Goal: Information Seeking & Learning: Check status

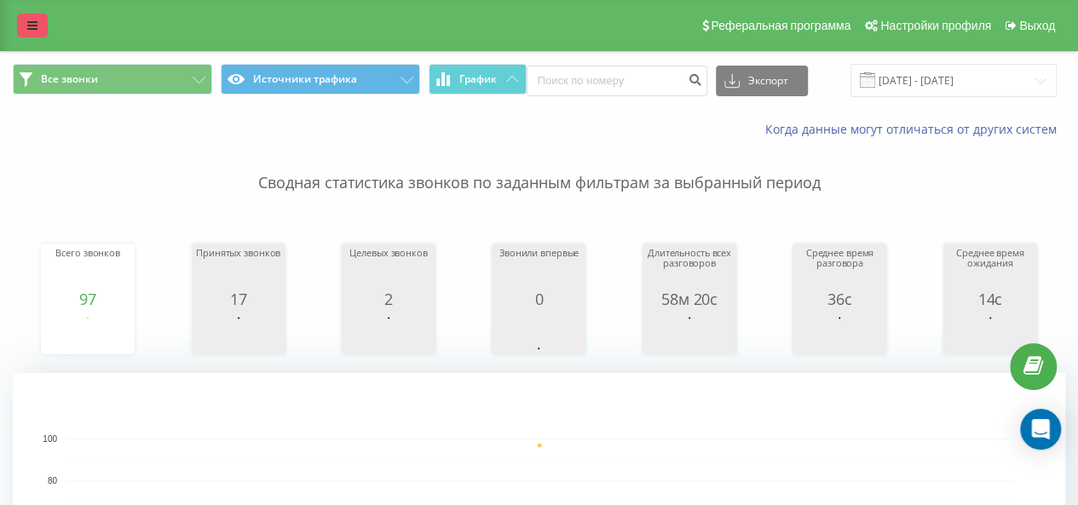
click at [32, 32] on link at bounding box center [32, 26] width 31 height 24
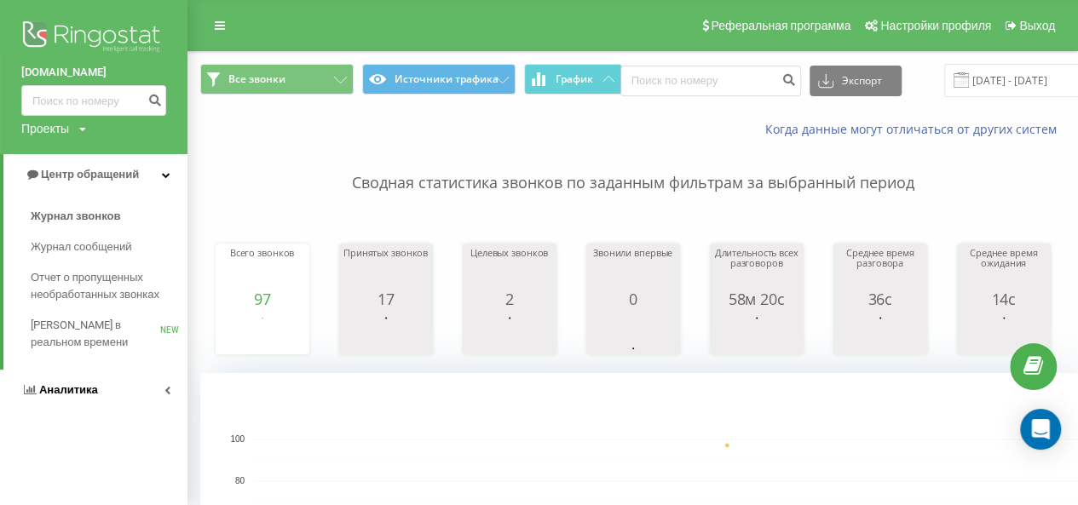
click at [89, 383] on span "Аналитика" at bounding box center [59, 390] width 77 height 17
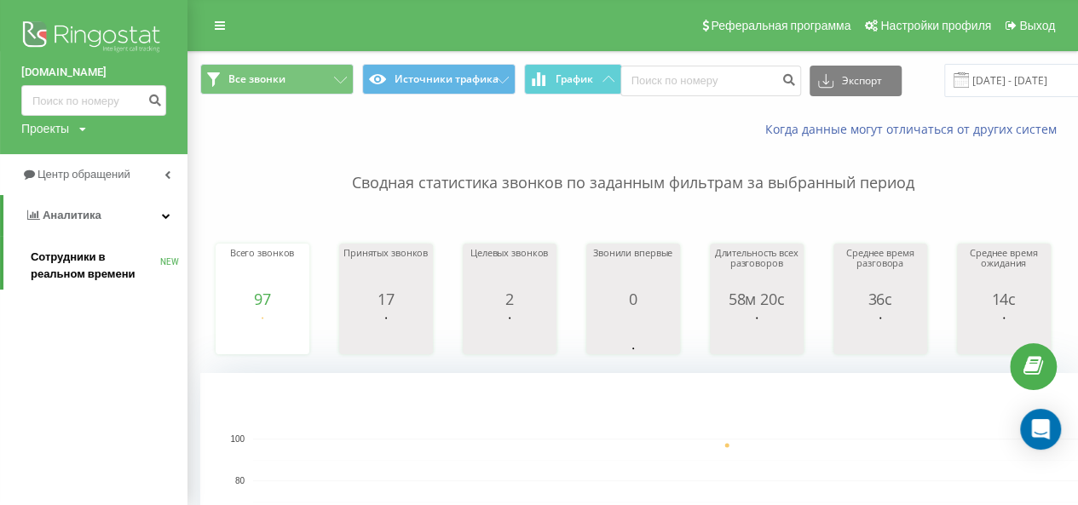
click at [89, 263] on span "Сотрудники в реальном времени" at bounding box center [96, 266] width 130 height 34
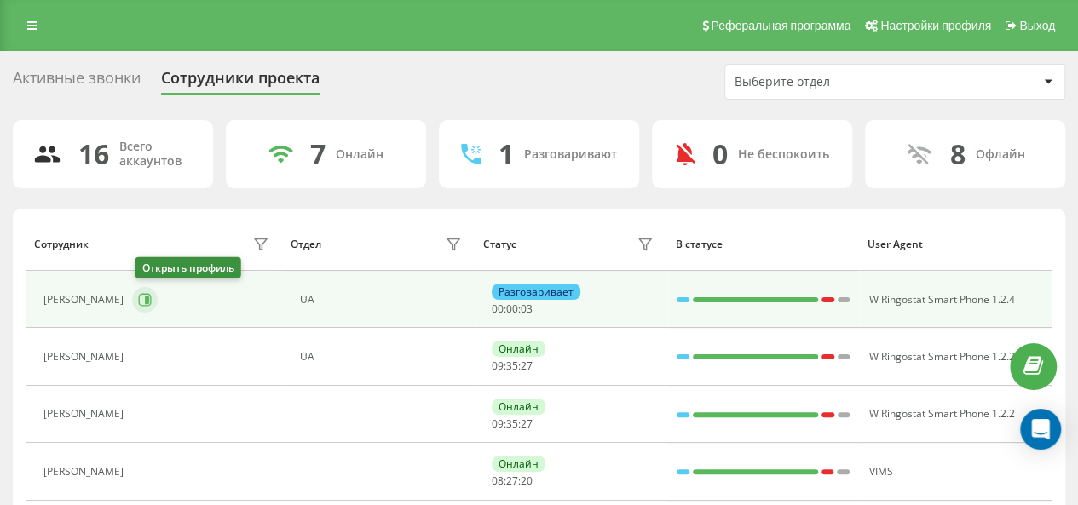
click at [147, 298] on icon at bounding box center [145, 300] width 14 height 14
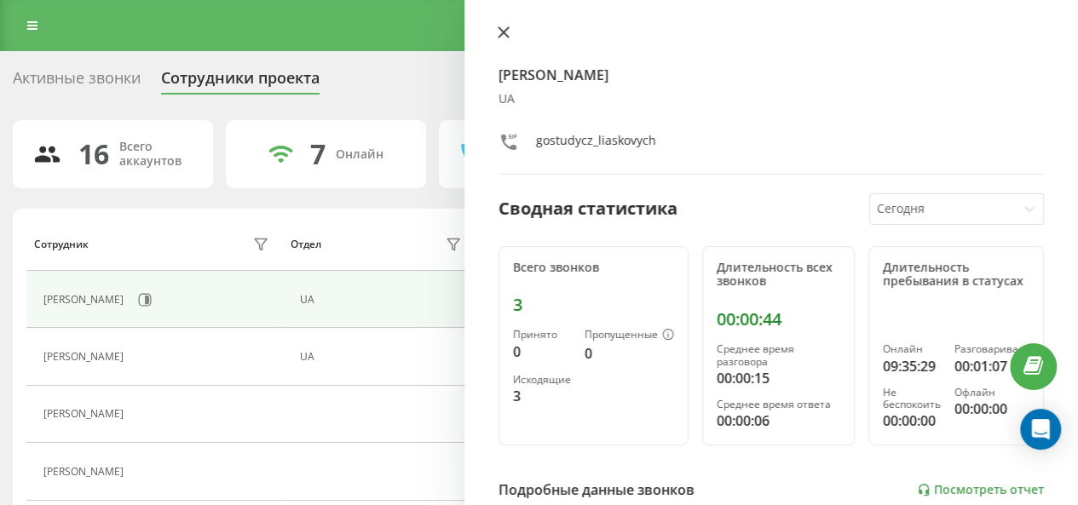
click at [510, 30] on button at bounding box center [504, 34] width 22 height 16
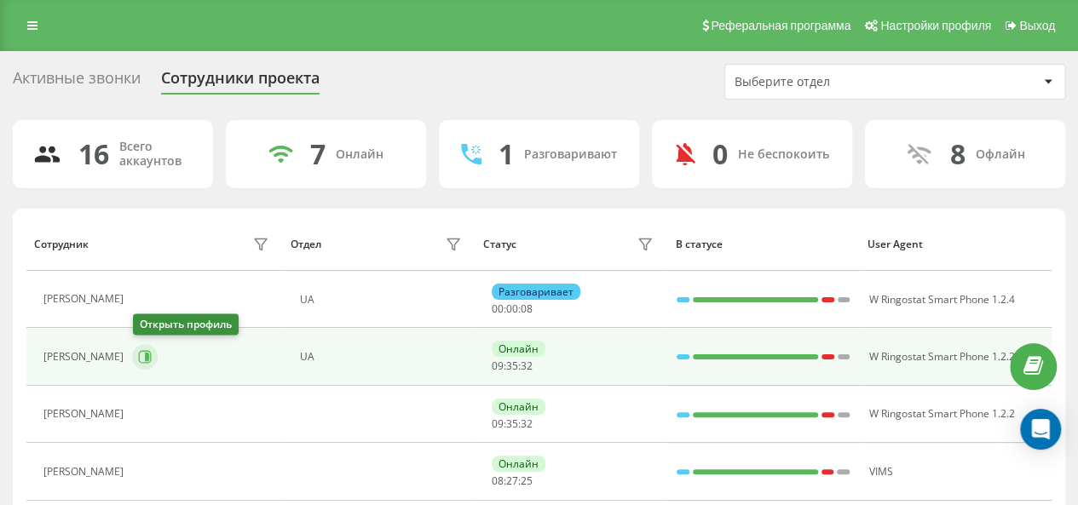
click at [147, 354] on icon at bounding box center [147, 357] width 4 height 9
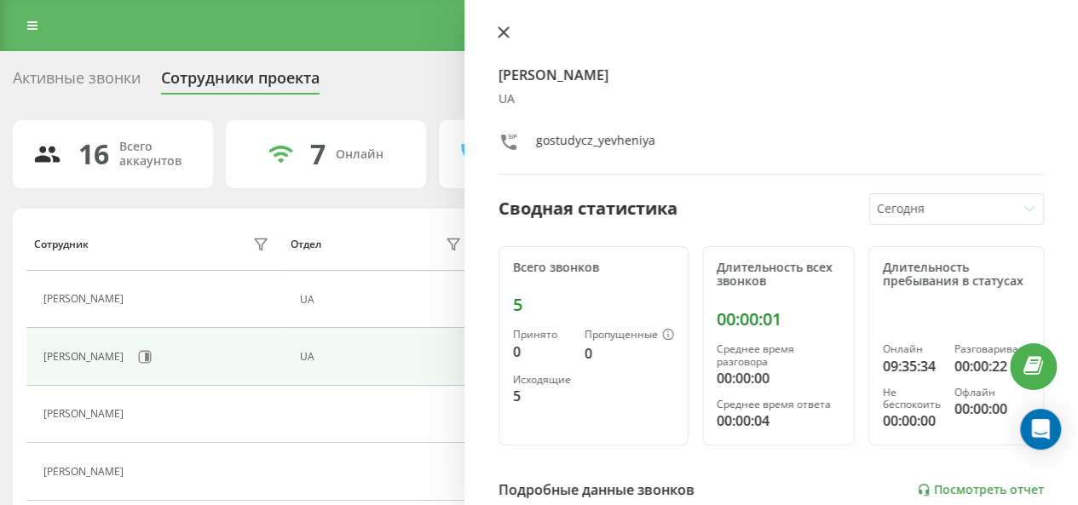
click at [510, 32] on button at bounding box center [504, 34] width 22 height 16
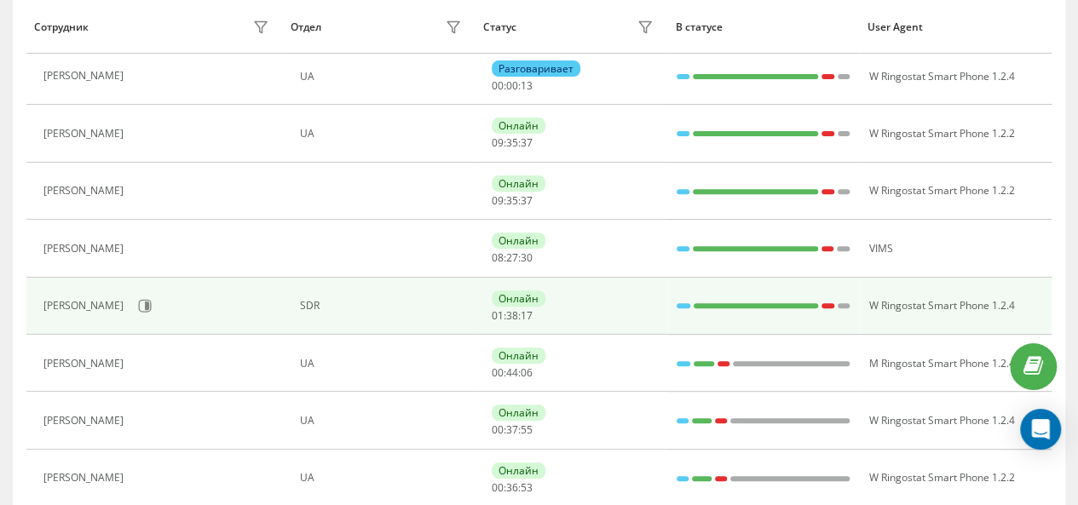
scroll to position [251, 0]
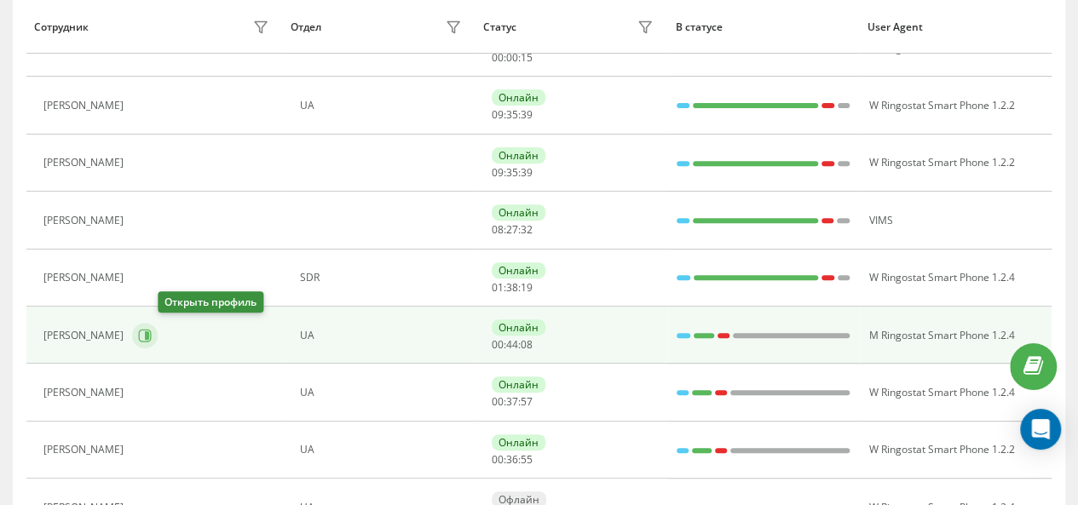
click at [152, 332] on icon at bounding box center [145, 336] width 14 height 14
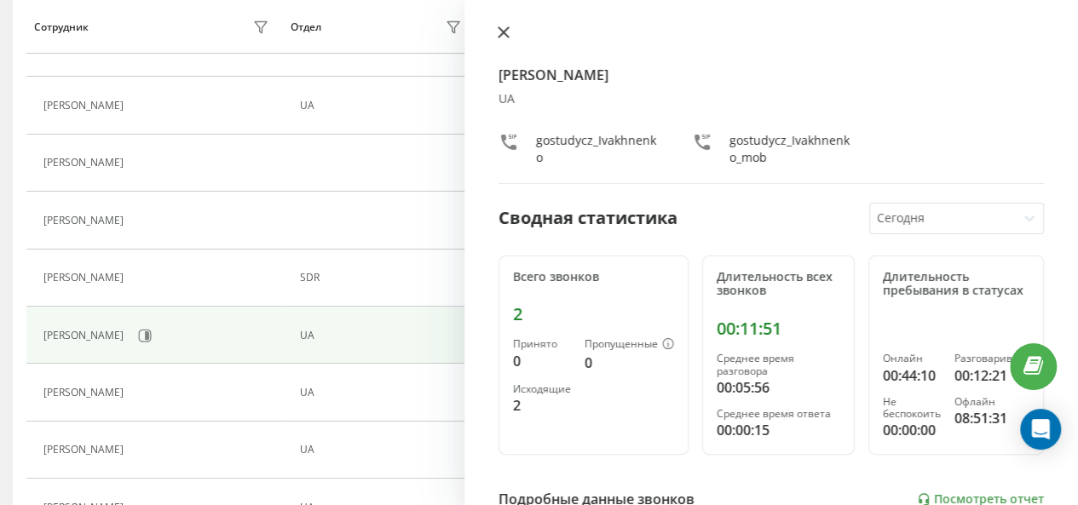
click at [498, 41] on button at bounding box center [504, 34] width 22 height 16
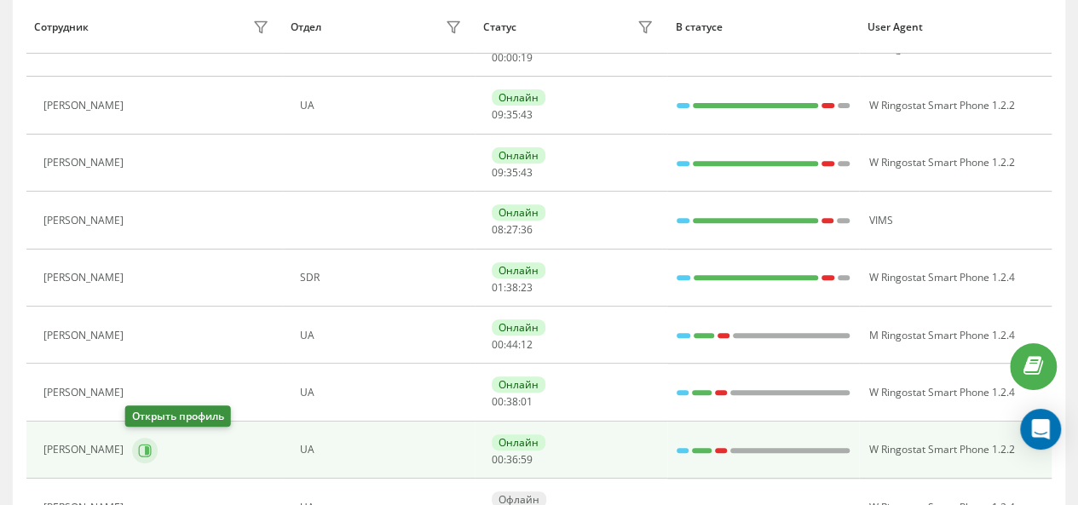
click at [139, 447] on icon at bounding box center [145, 450] width 13 height 13
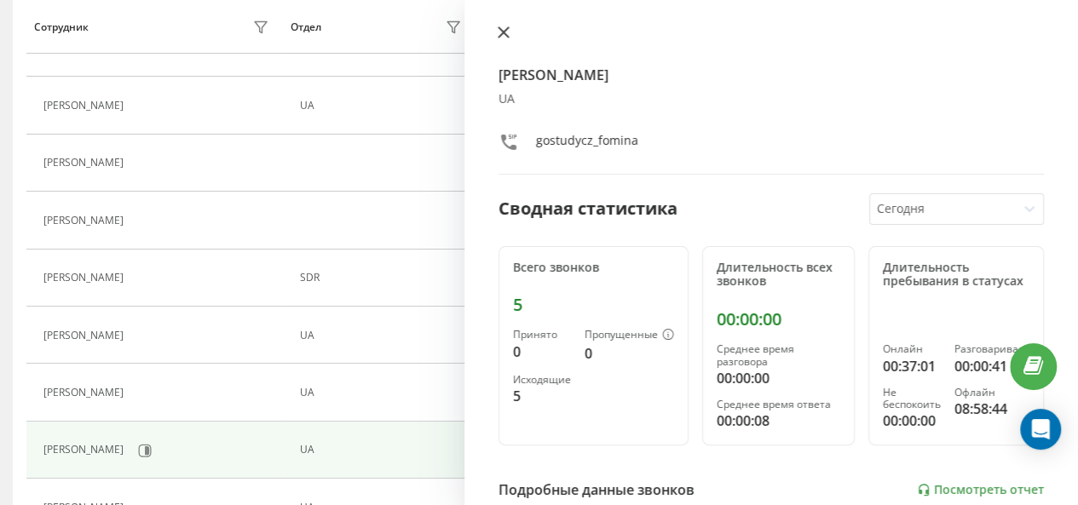
click at [499, 32] on icon at bounding box center [504, 32] width 12 height 12
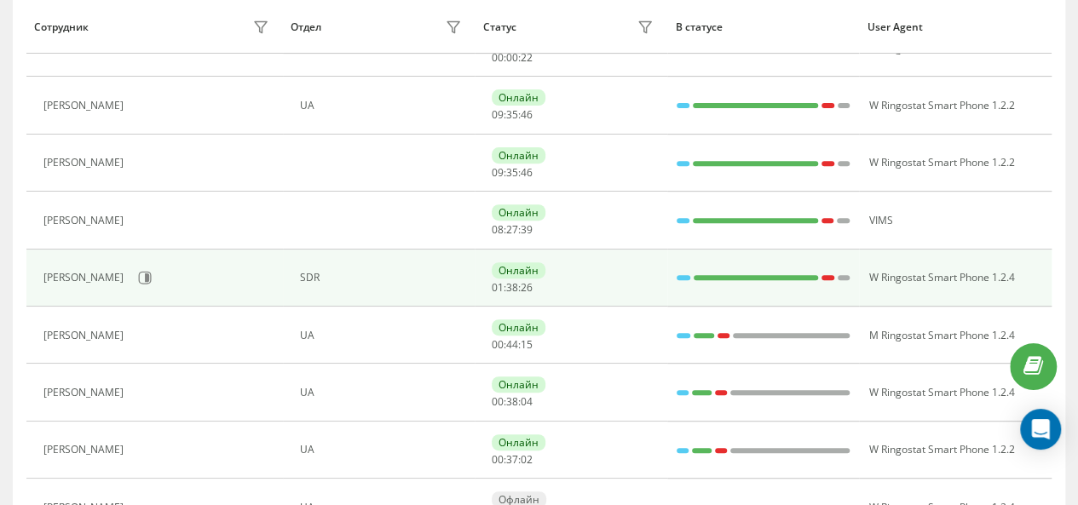
scroll to position [387, 0]
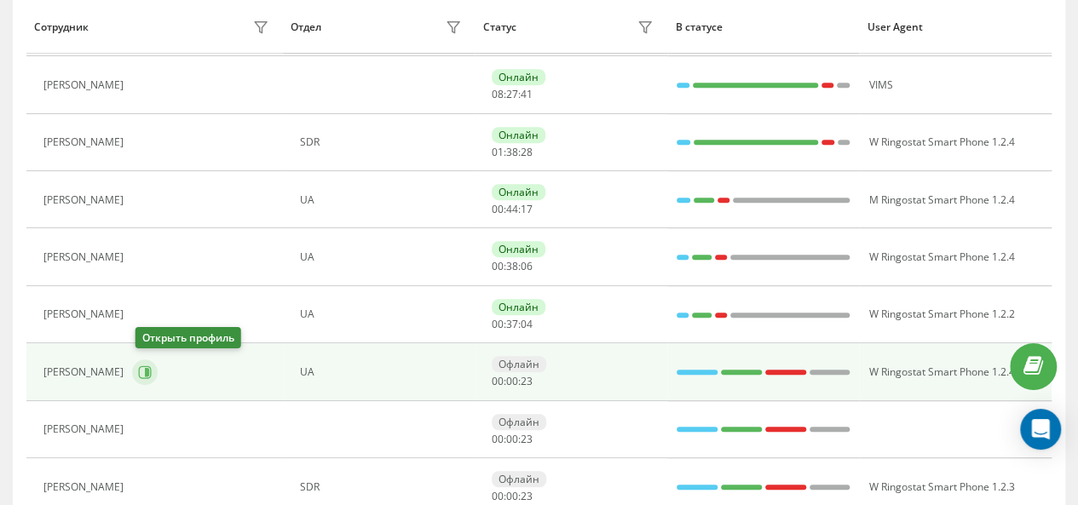
click at [143, 373] on icon at bounding box center [145, 372] width 13 height 13
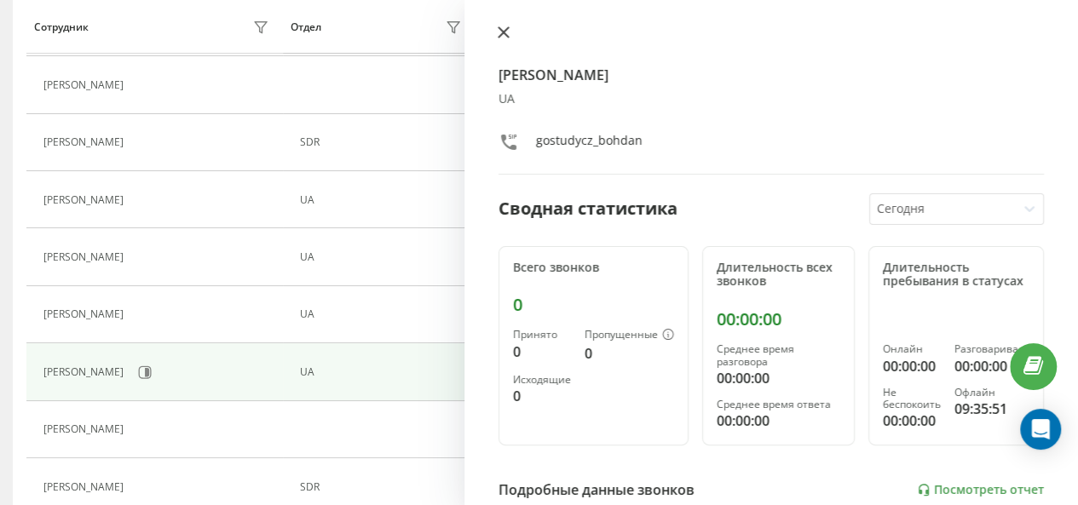
click at [510, 31] on button at bounding box center [504, 34] width 22 height 16
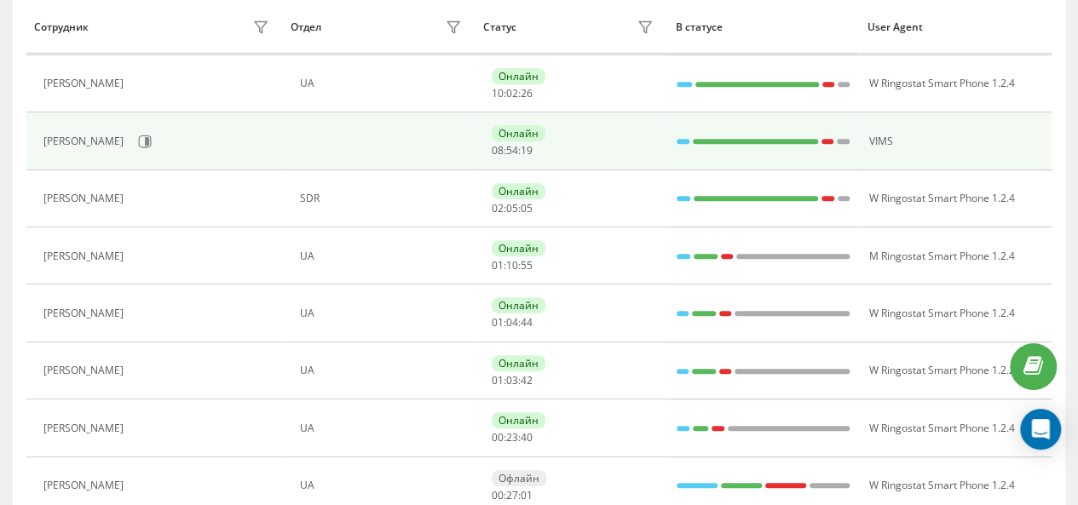
scroll to position [337, 0]
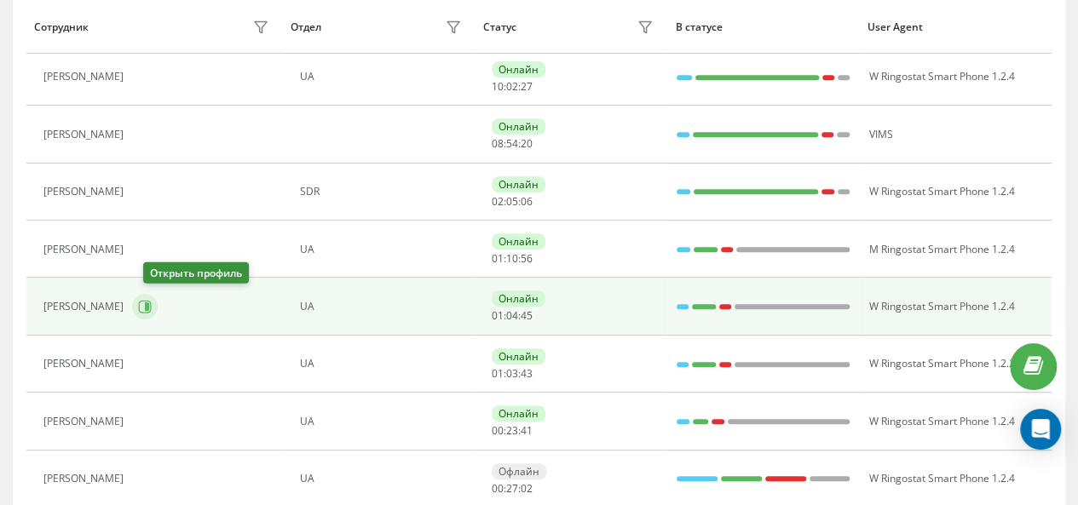
click at [152, 308] on icon at bounding box center [145, 307] width 14 height 14
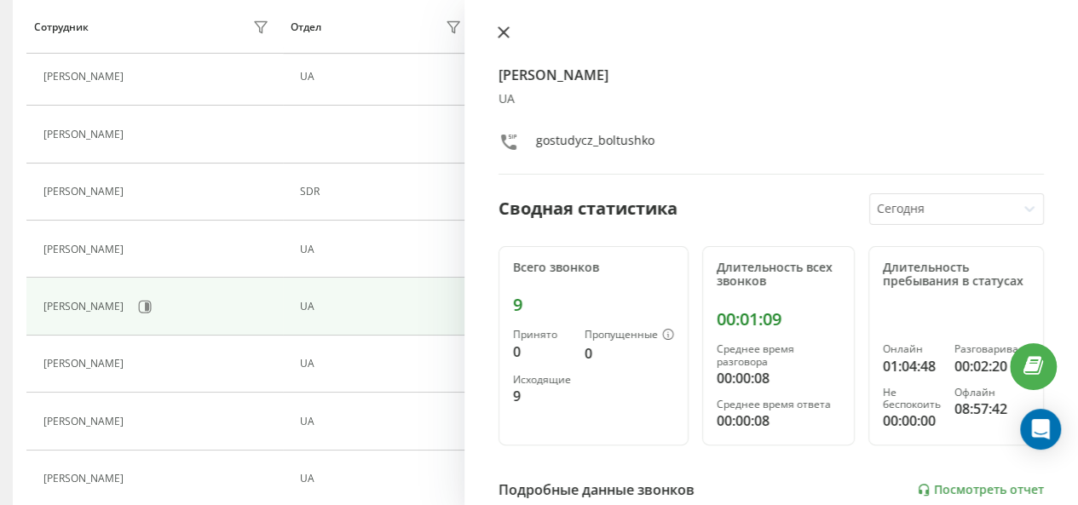
click at [513, 37] on button at bounding box center [504, 34] width 22 height 16
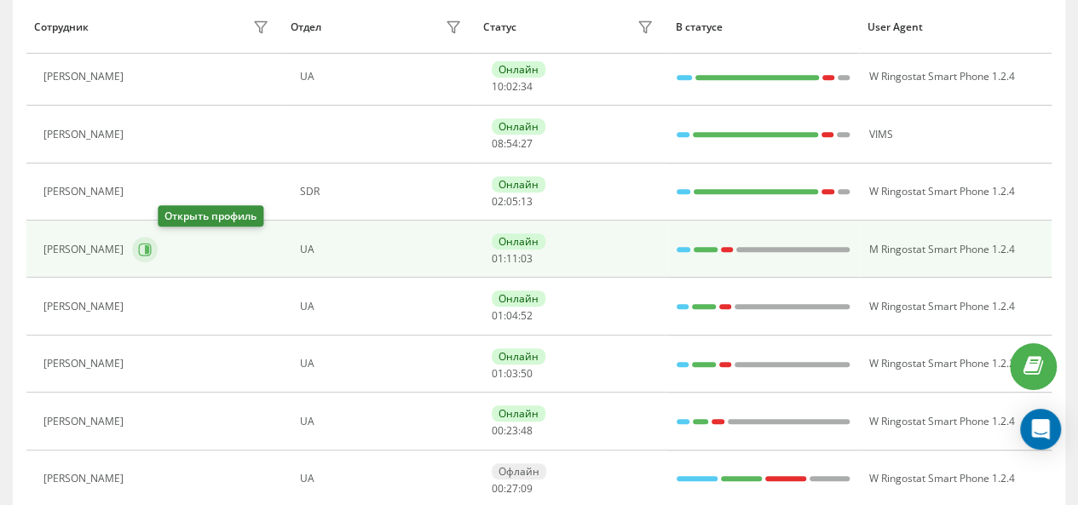
click at [152, 245] on icon at bounding box center [145, 250] width 14 height 14
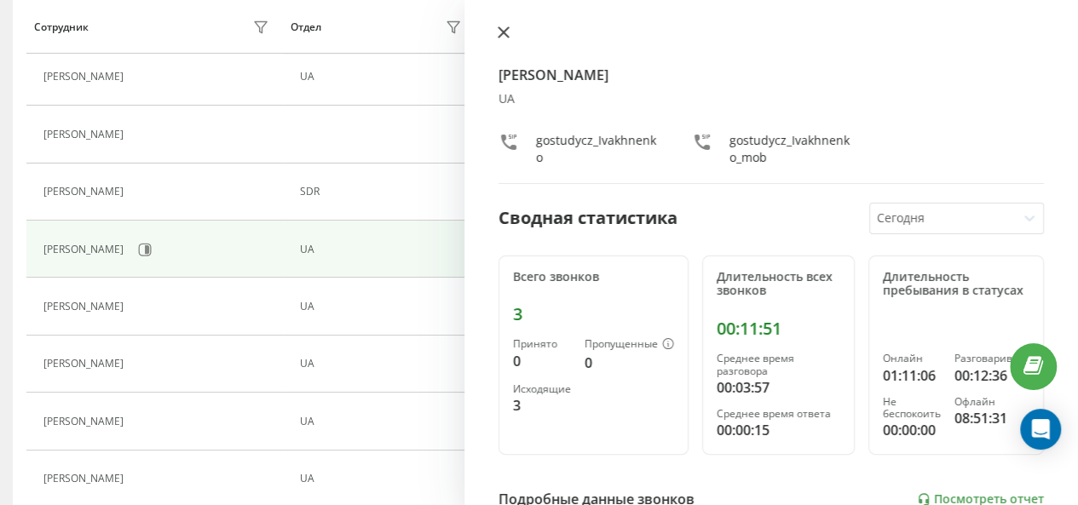
click at [502, 40] on button at bounding box center [504, 34] width 22 height 16
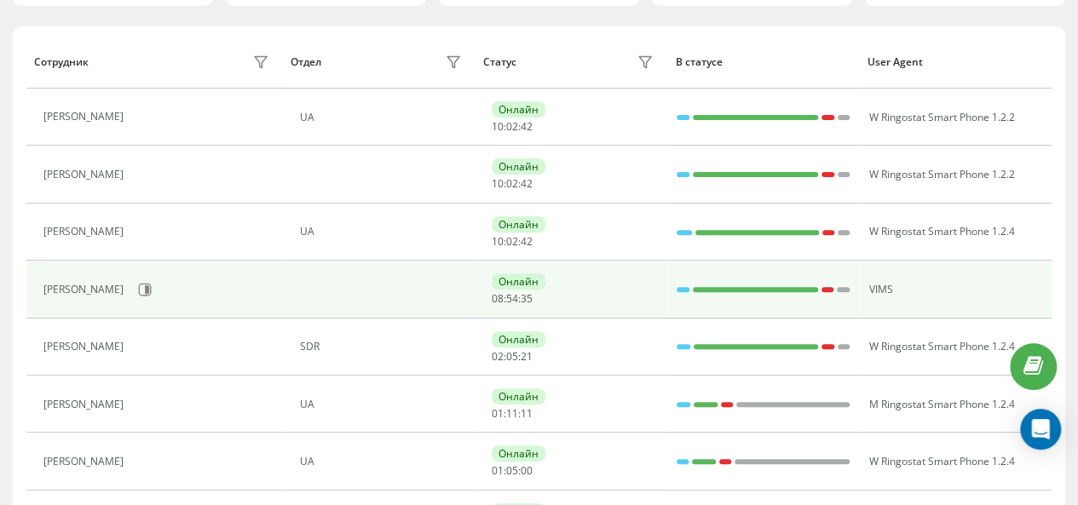
scroll to position [179, 0]
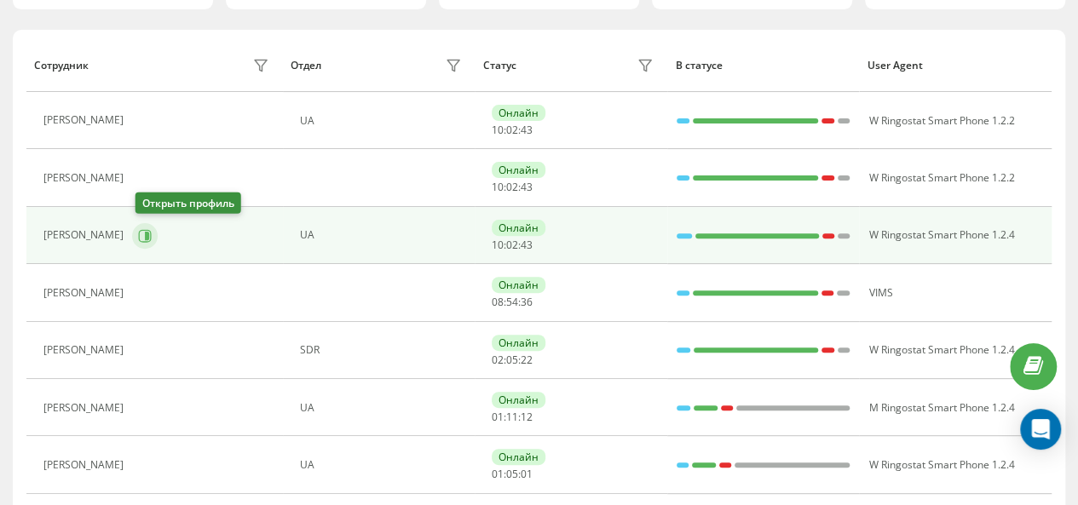
click at [137, 238] on button at bounding box center [145, 236] width 26 height 26
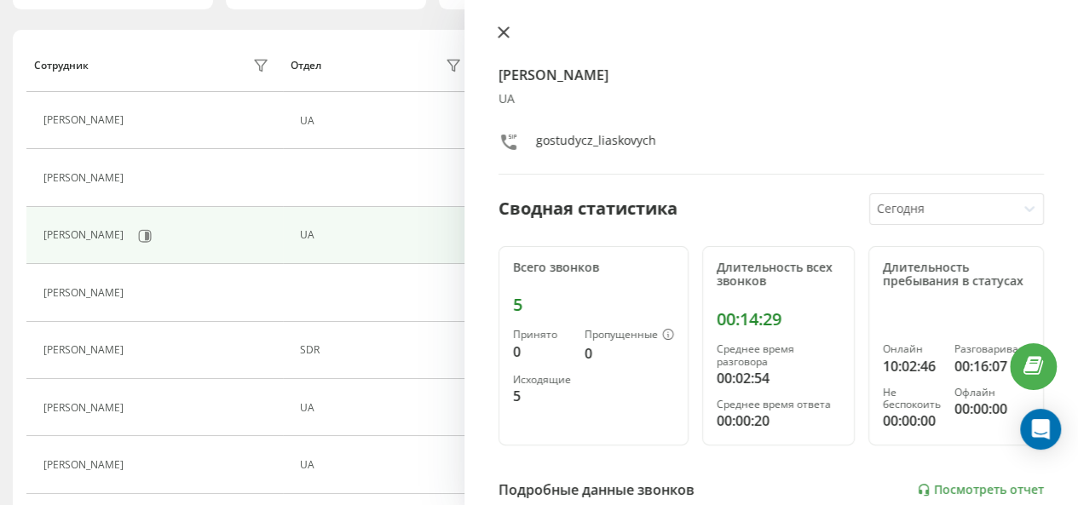
click at [499, 33] on icon at bounding box center [504, 32] width 12 height 12
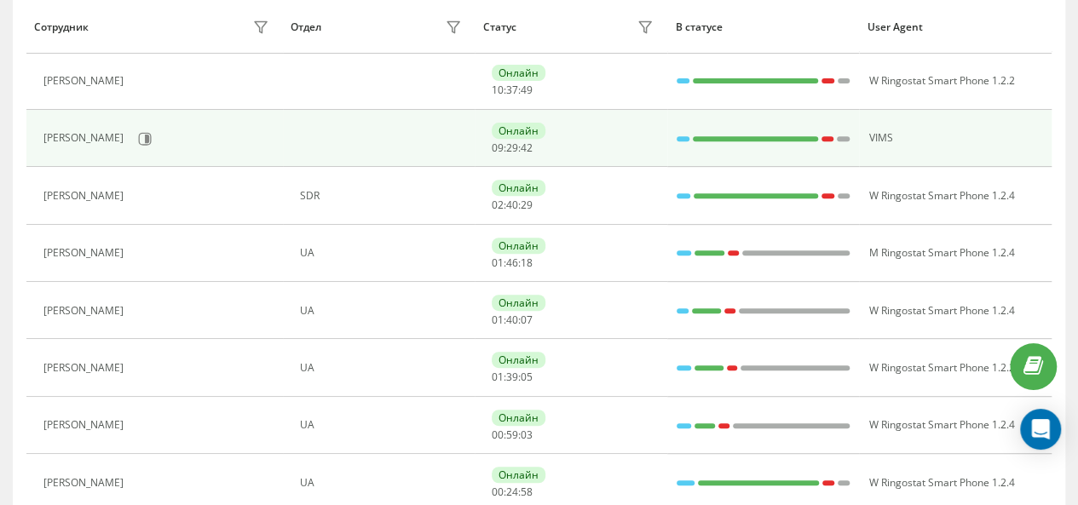
scroll to position [283, 0]
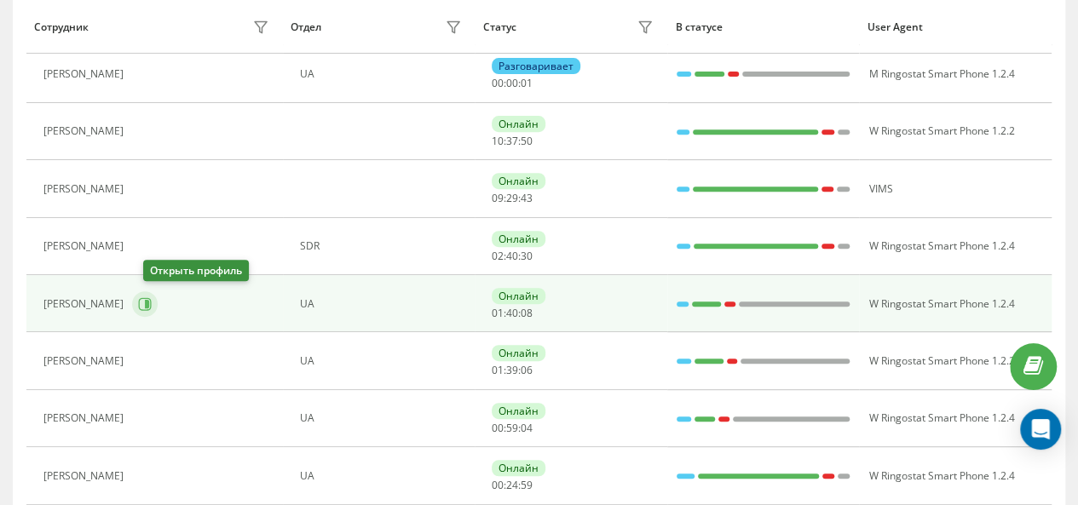
click at [149, 303] on icon at bounding box center [147, 304] width 4 height 9
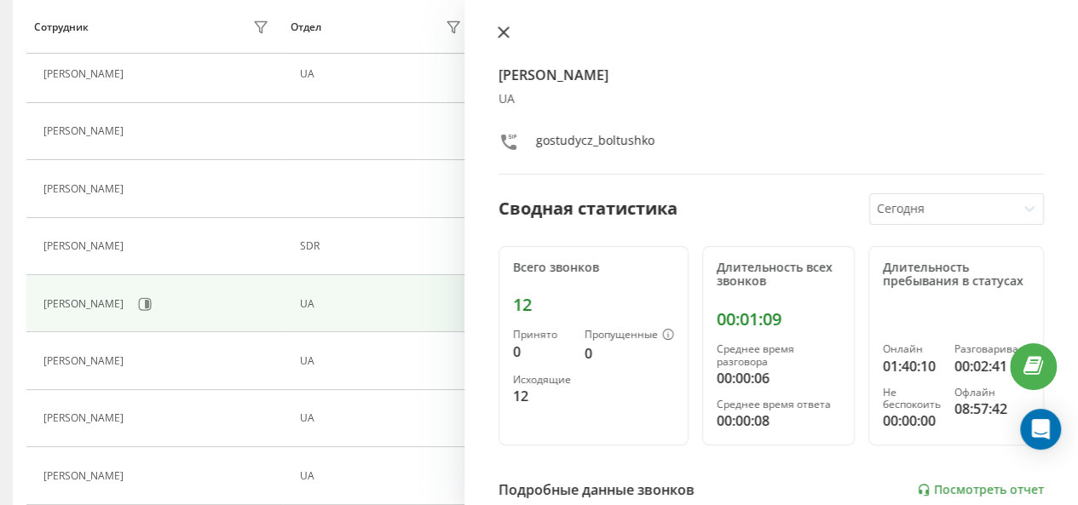
scroll to position [225, 0]
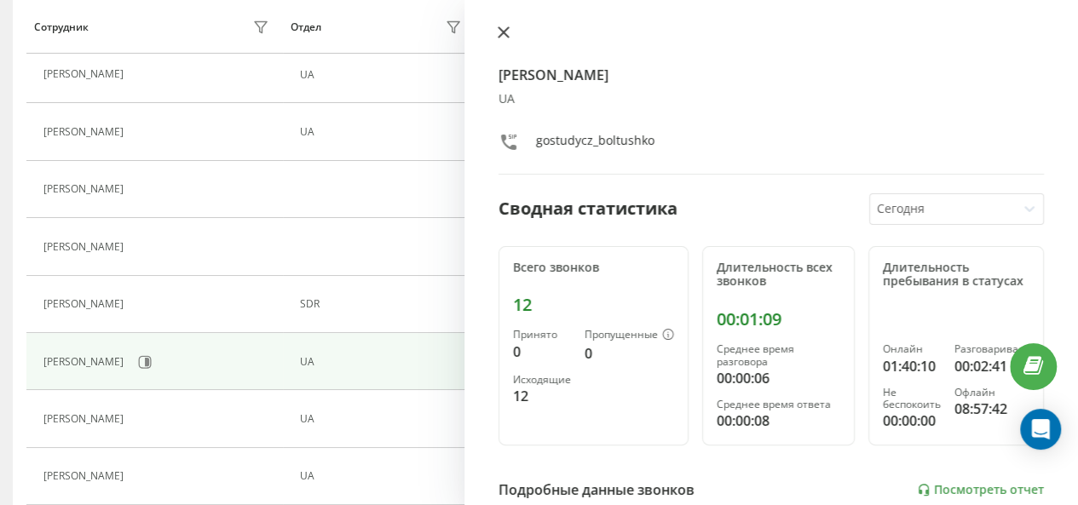
click at [499, 37] on icon at bounding box center [504, 32] width 10 height 10
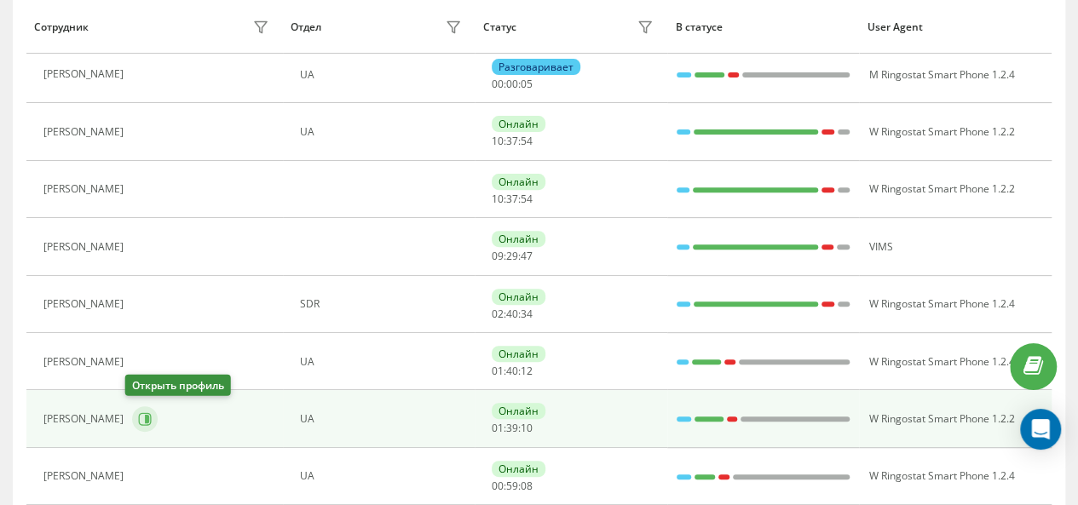
click at [132, 414] on button at bounding box center [145, 419] width 26 height 26
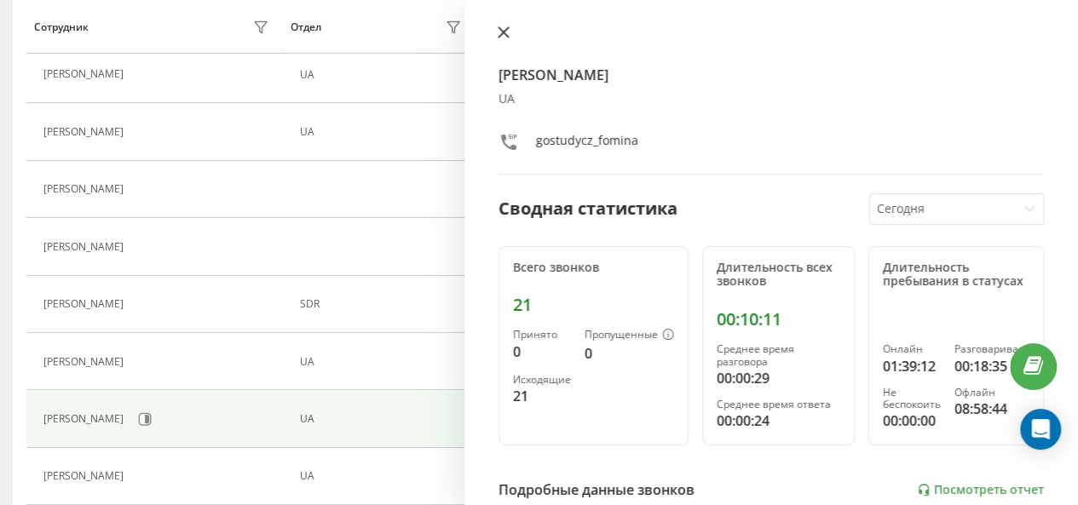
click at [501, 37] on icon at bounding box center [504, 32] width 12 height 12
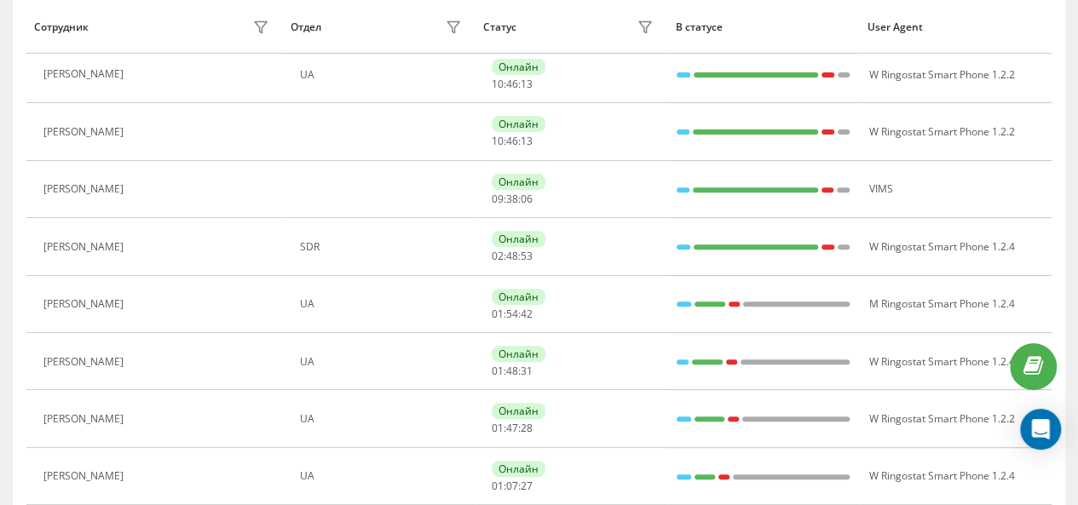
scroll to position [168, 0]
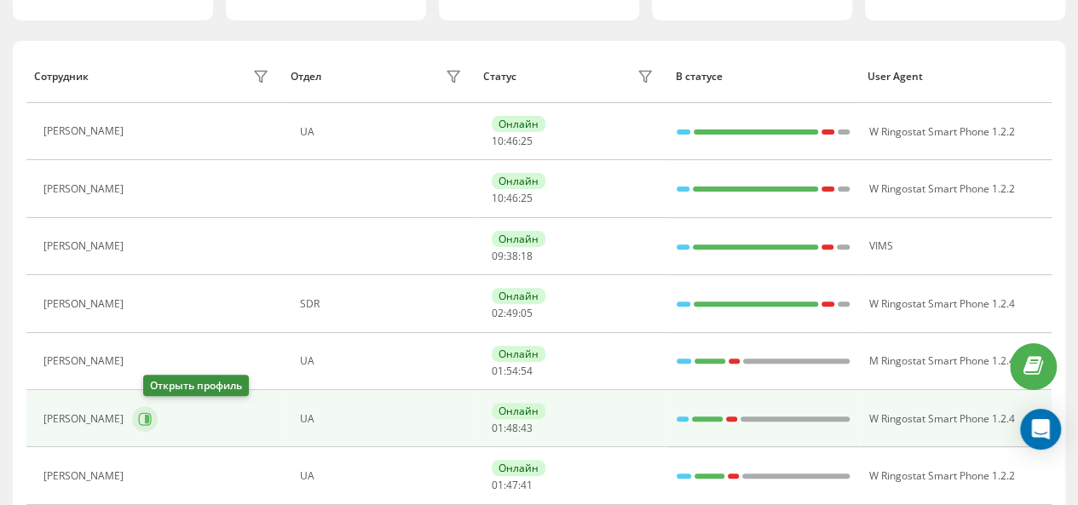
click at [149, 415] on icon at bounding box center [147, 419] width 4 height 9
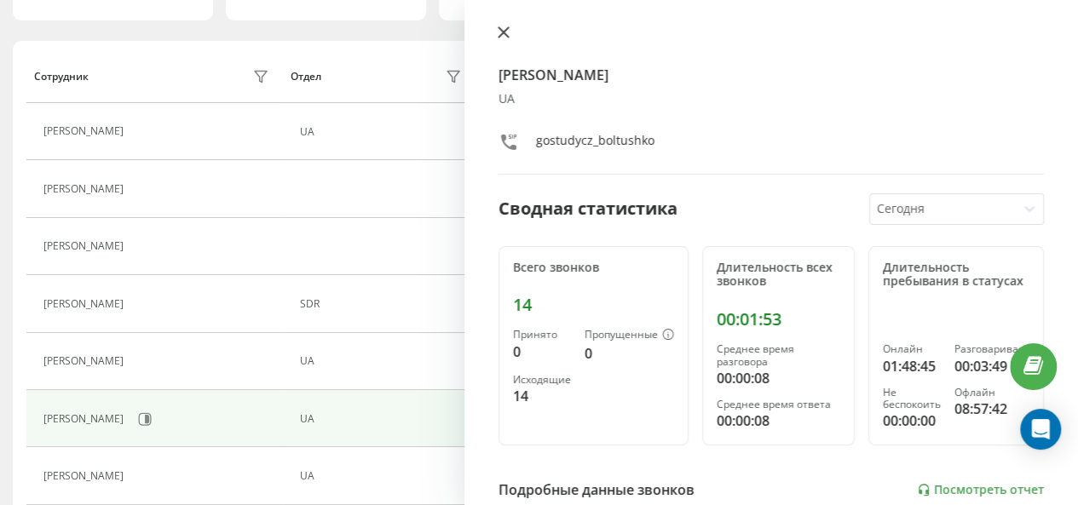
click at [499, 35] on icon at bounding box center [504, 32] width 10 height 10
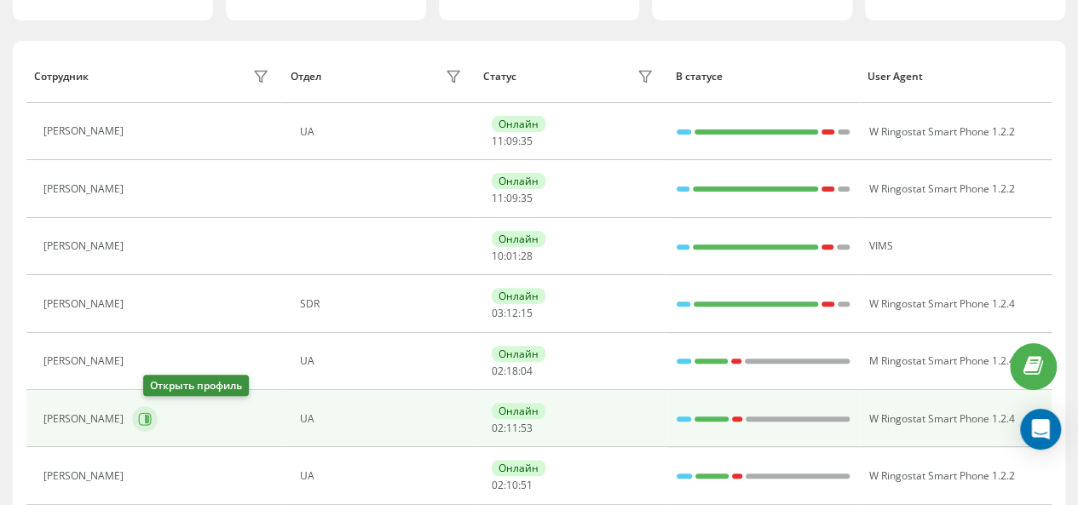
click at [149, 420] on icon at bounding box center [147, 419] width 4 height 9
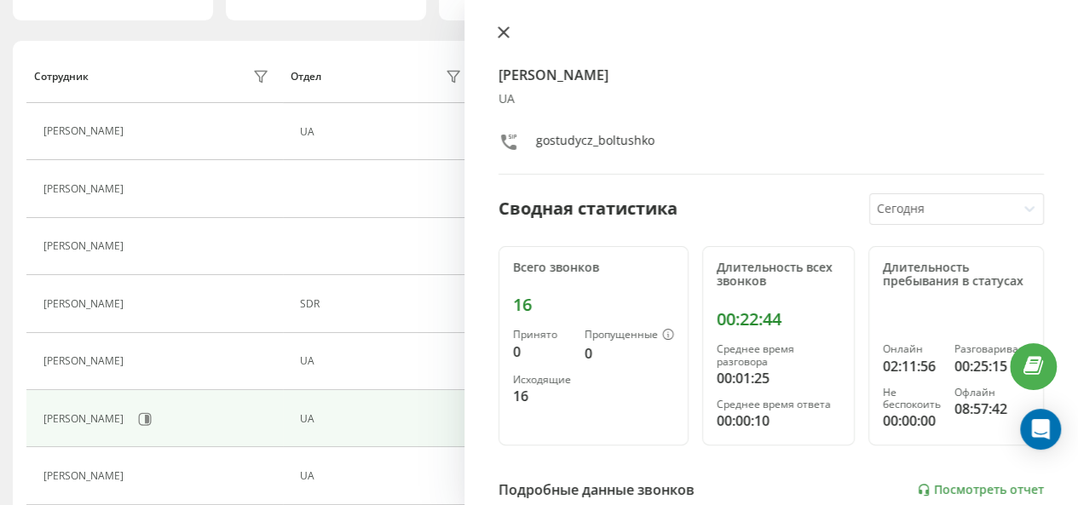
click at [508, 32] on icon at bounding box center [504, 32] width 12 height 12
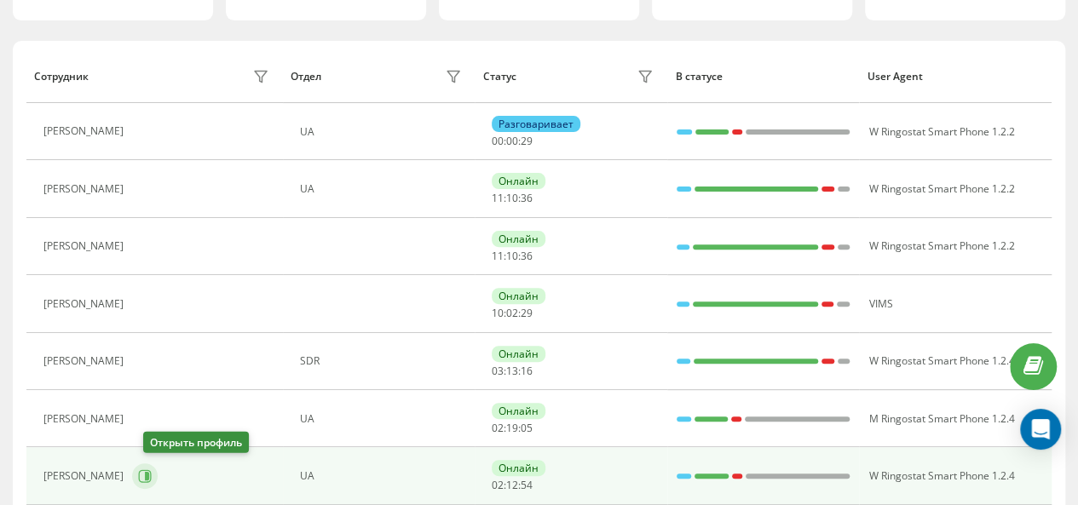
click at [158, 480] on button at bounding box center [145, 477] width 26 height 26
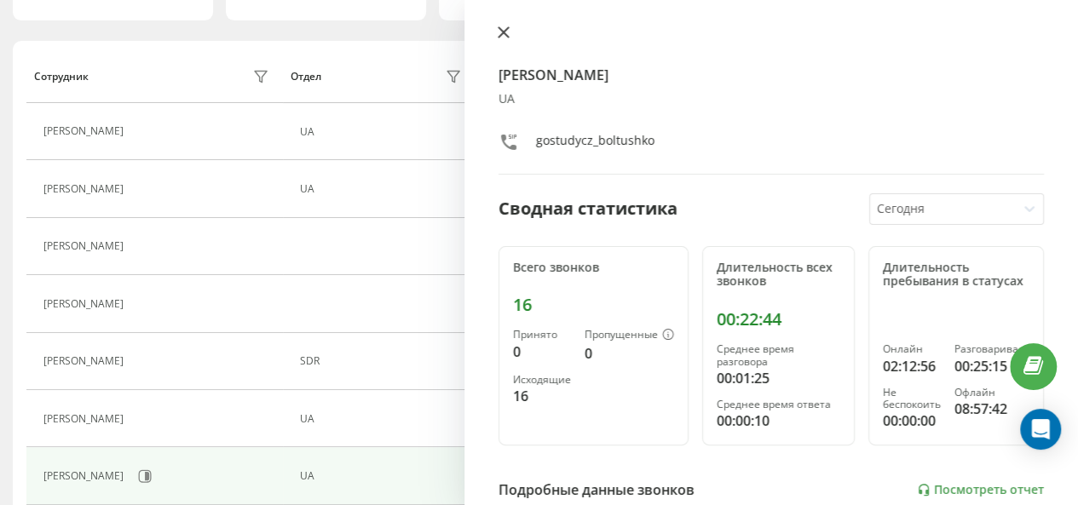
click at [499, 32] on icon at bounding box center [504, 32] width 12 height 12
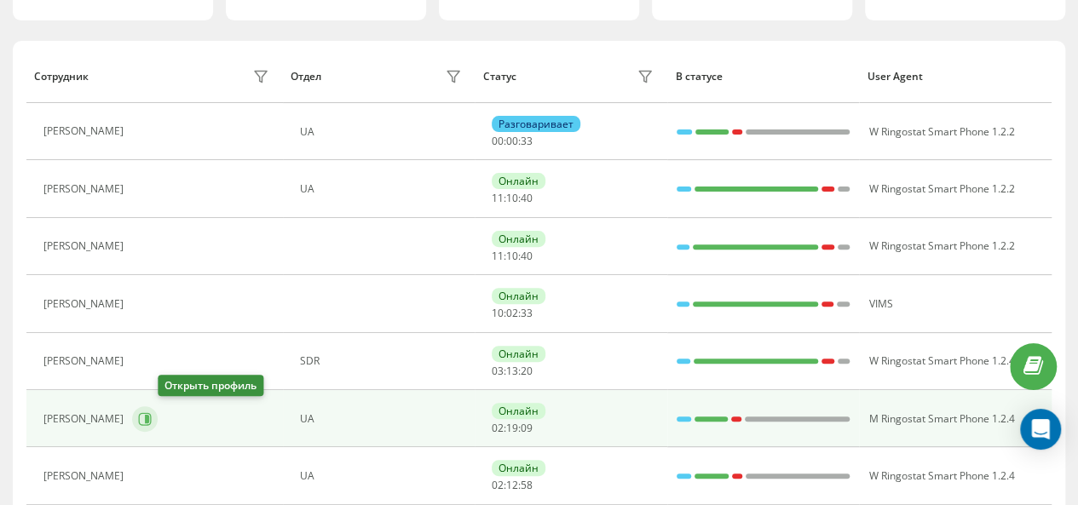
click at [152, 421] on icon at bounding box center [145, 418] width 13 height 13
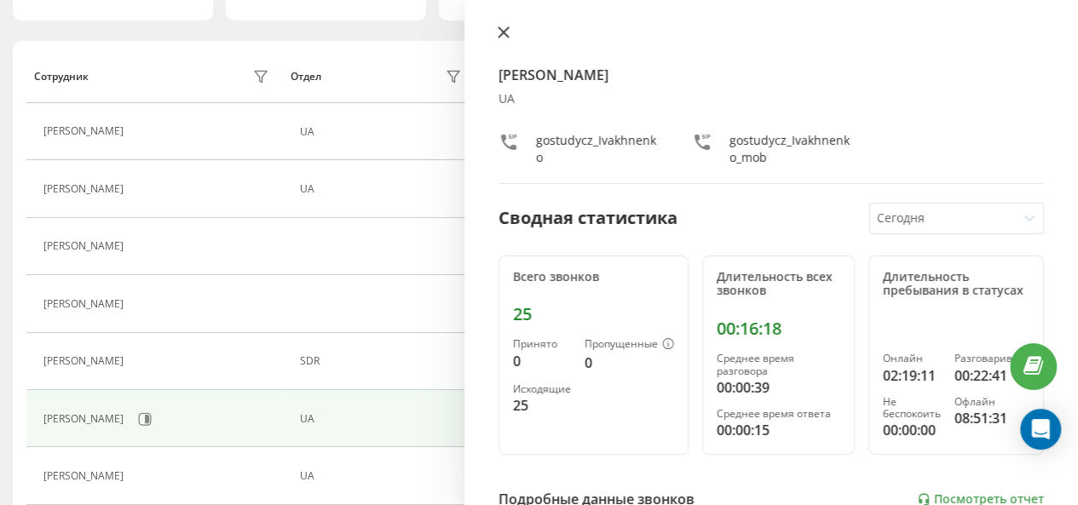
click at [499, 28] on icon at bounding box center [504, 32] width 10 height 10
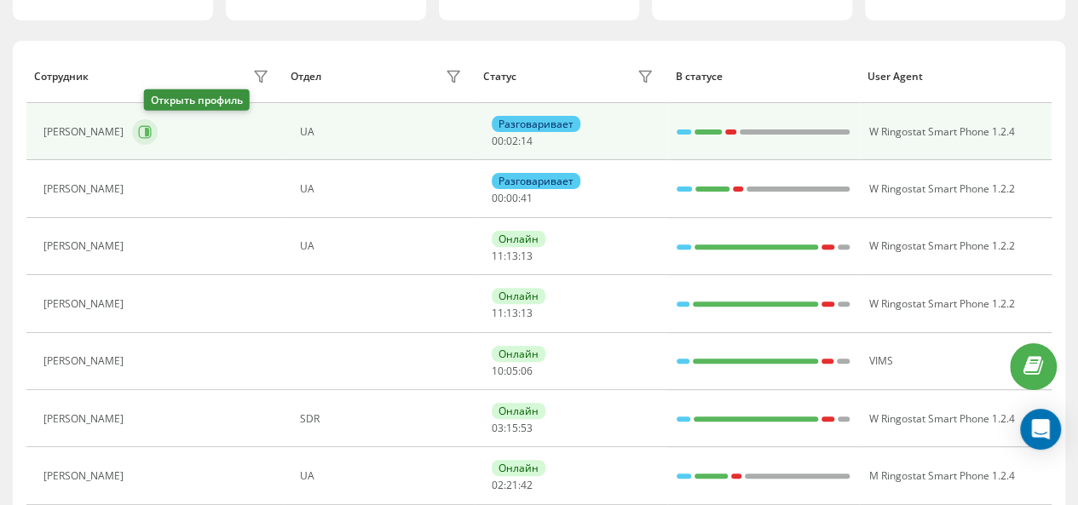
click at [149, 133] on icon at bounding box center [147, 132] width 4 height 9
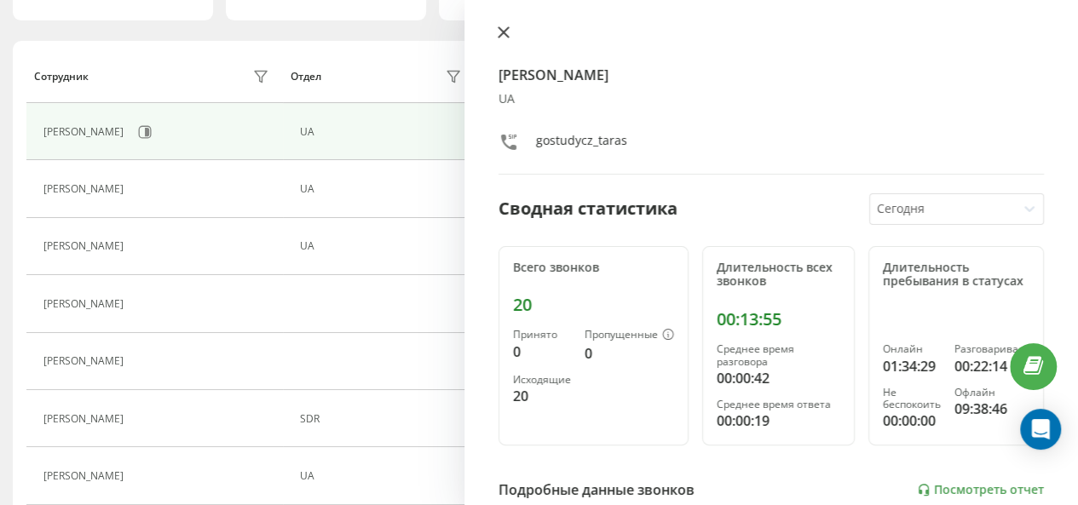
click at [496, 29] on button at bounding box center [504, 34] width 22 height 16
